Goal: Transaction & Acquisition: Download file/media

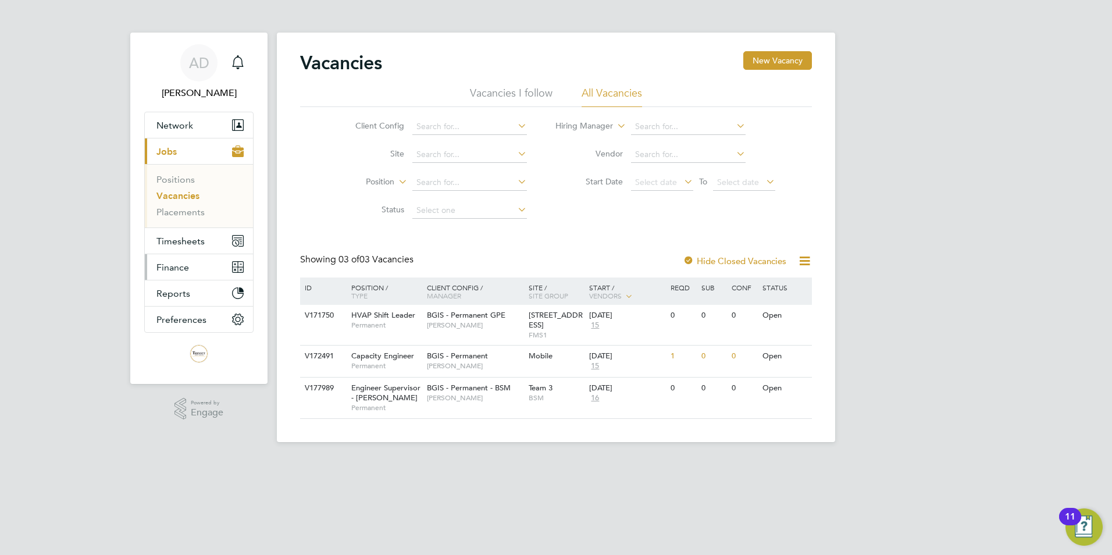
click at [177, 274] on button "Finance" at bounding box center [199, 267] width 108 height 26
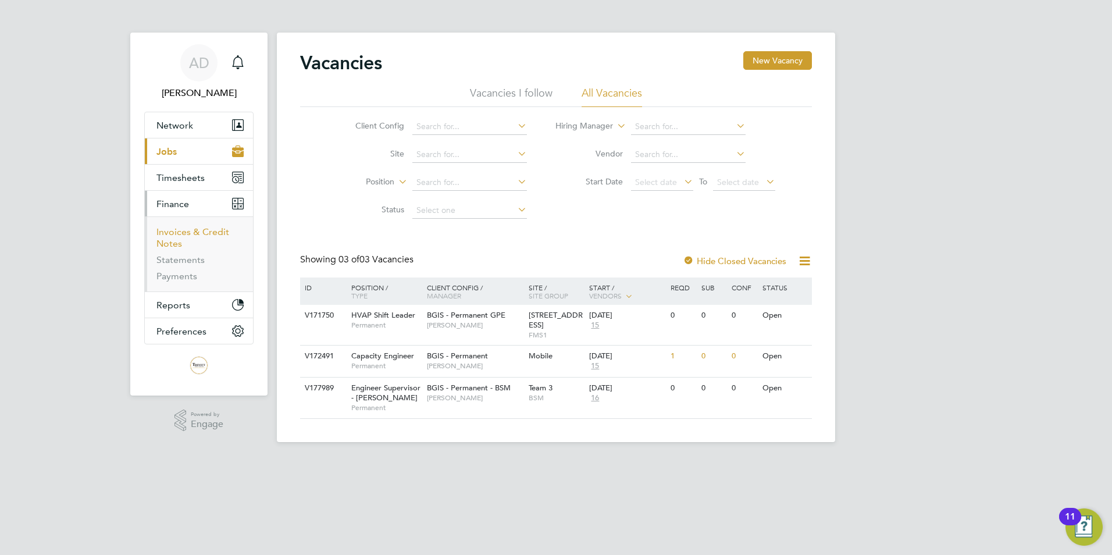
click at [180, 236] on link "Invoices & Credit Notes" at bounding box center [192, 237] width 73 height 23
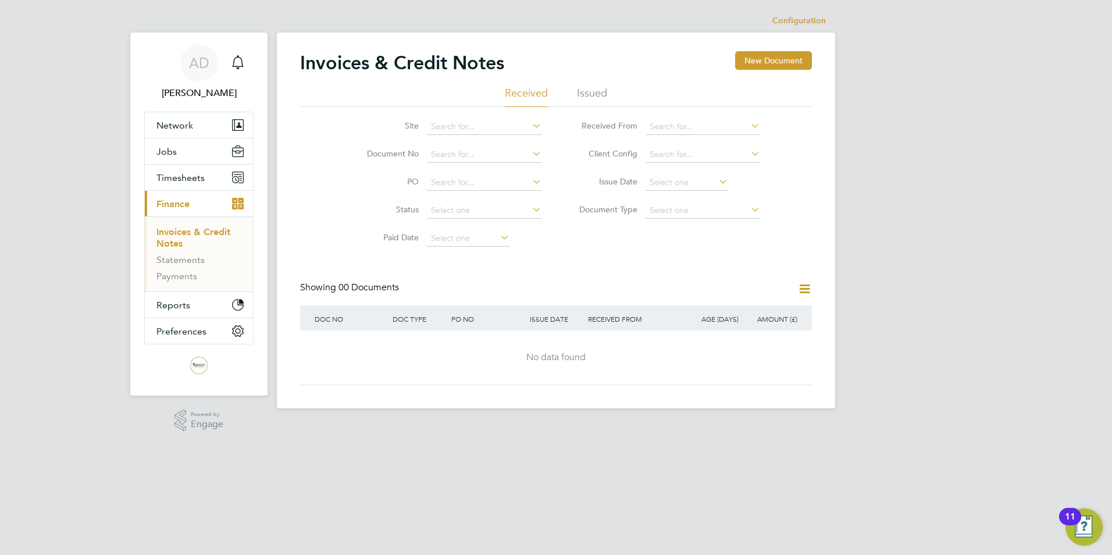
click at [589, 93] on li "Issued" at bounding box center [592, 96] width 30 height 21
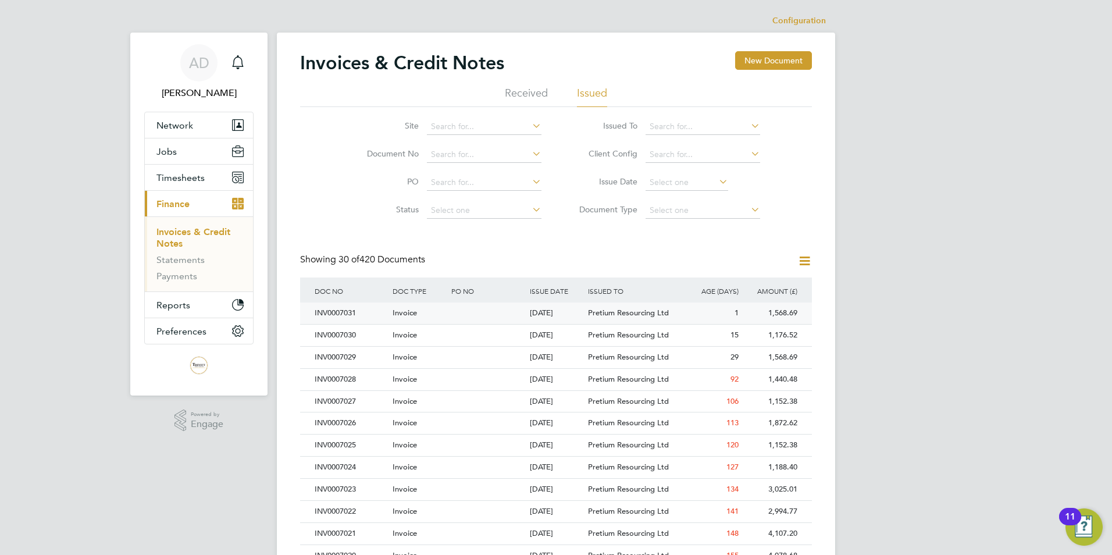
click at [707, 314] on div "1" at bounding box center [712, 313] width 59 height 22
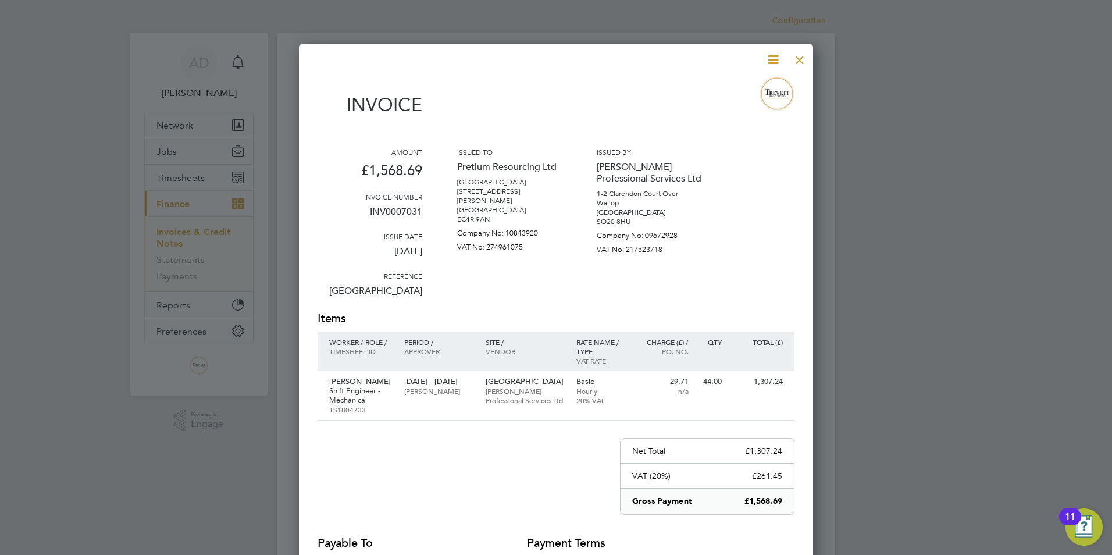
click at [773, 62] on icon at bounding box center [773, 59] width 15 height 15
click at [726, 86] on li "Download Invoice" at bounding box center [738, 87] width 80 height 16
click at [828, 33] on div at bounding box center [556, 277] width 1112 height 555
click at [795, 65] on div at bounding box center [799, 57] width 21 height 21
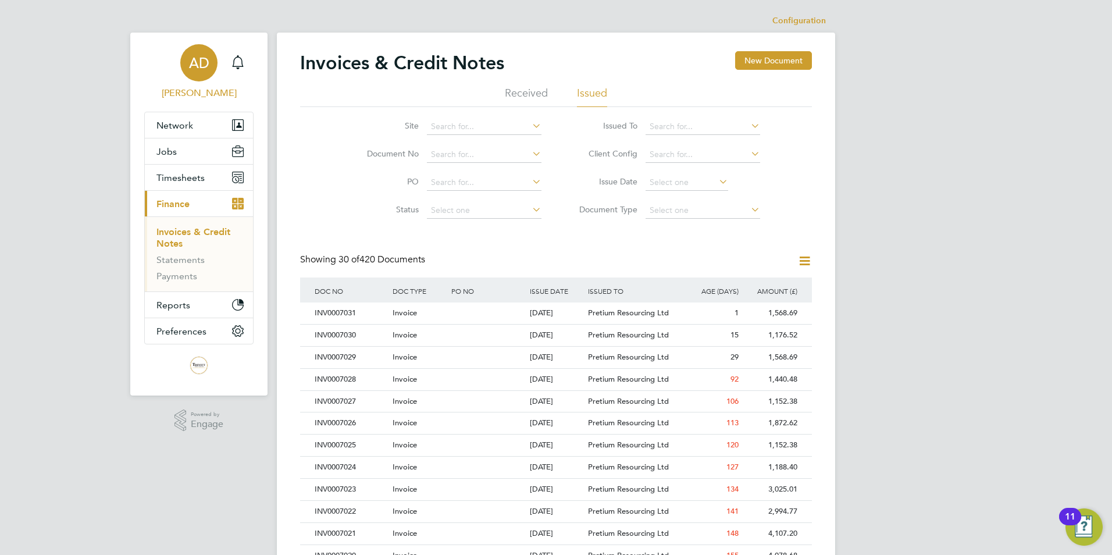
click at [199, 90] on span "[PERSON_NAME]" at bounding box center [198, 93] width 109 height 14
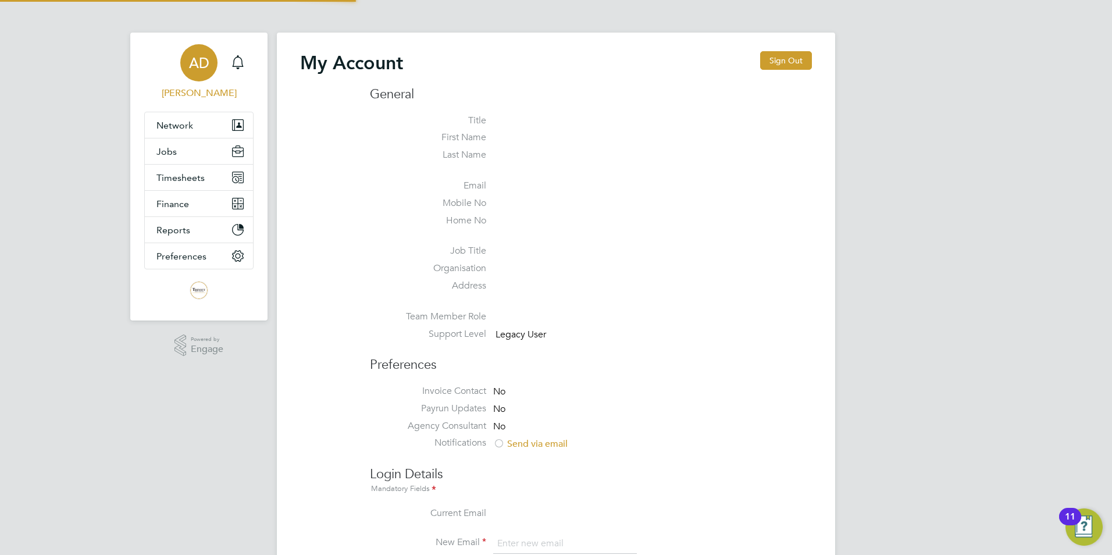
type input "[PERSON_NAME][EMAIL_ADDRESS][PERSON_NAME][DOMAIN_NAME]"
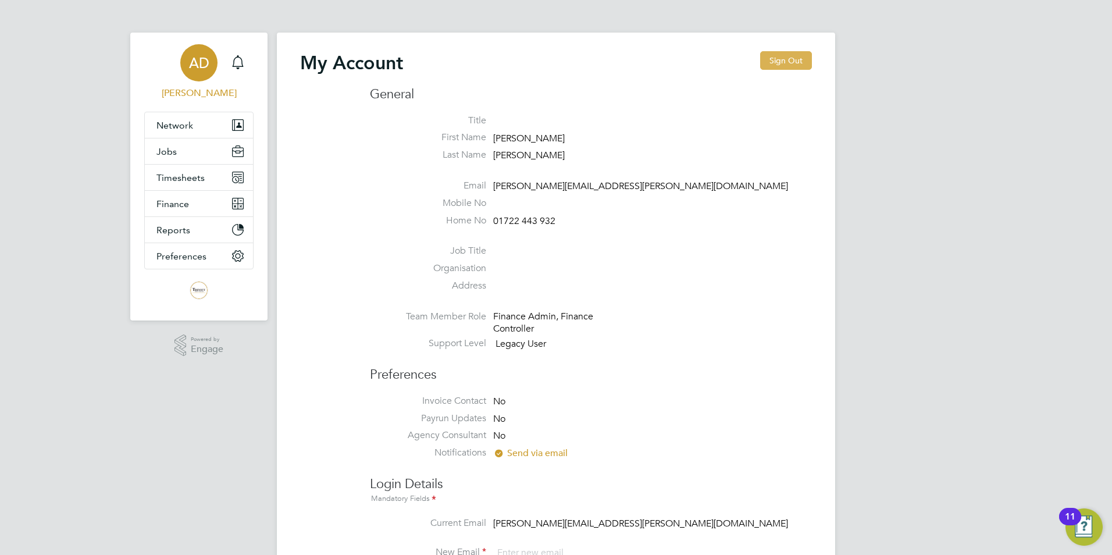
click at [789, 61] on button "Sign Out" at bounding box center [786, 60] width 52 height 19
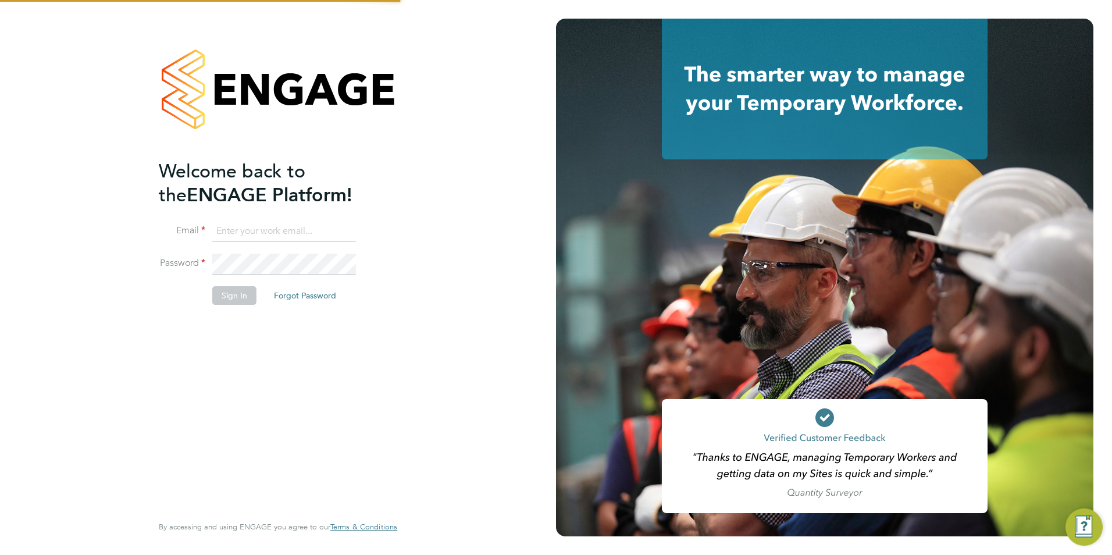
type input "[PERSON_NAME][EMAIL_ADDRESS][PERSON_NAME][DOMAIN_NAME]"
